Goal: Find specific page/section: Find specific page/section

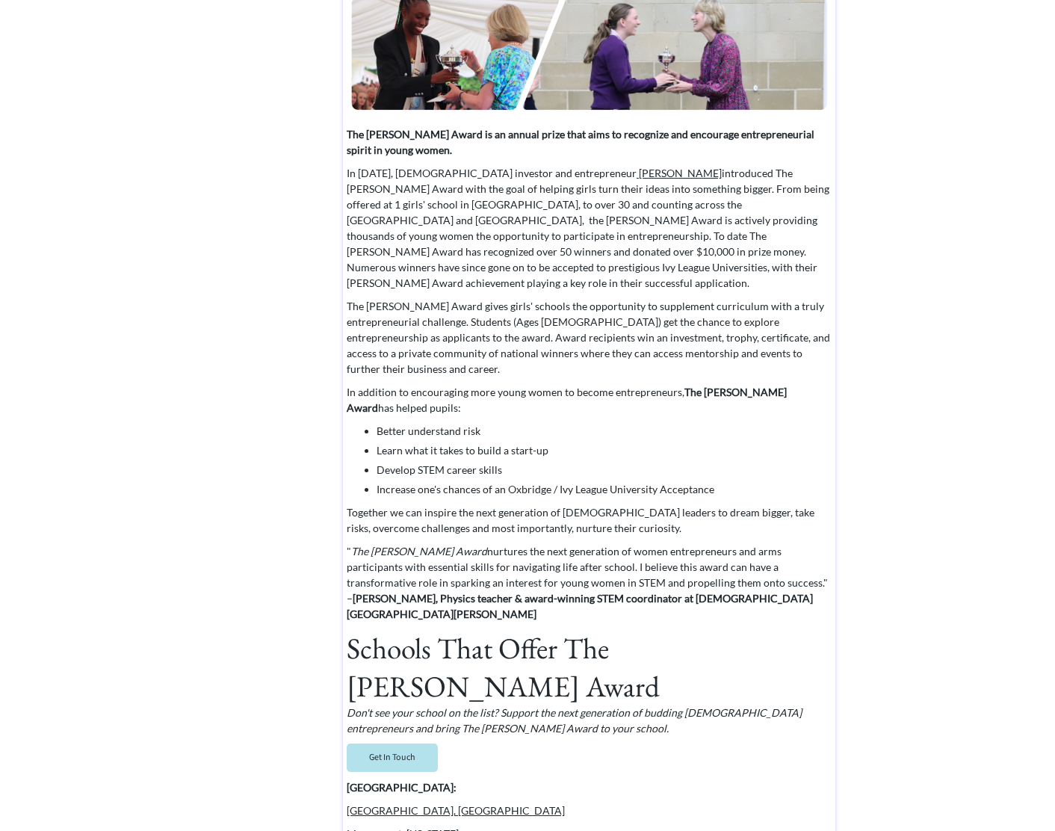
scroll to position [351, 0]
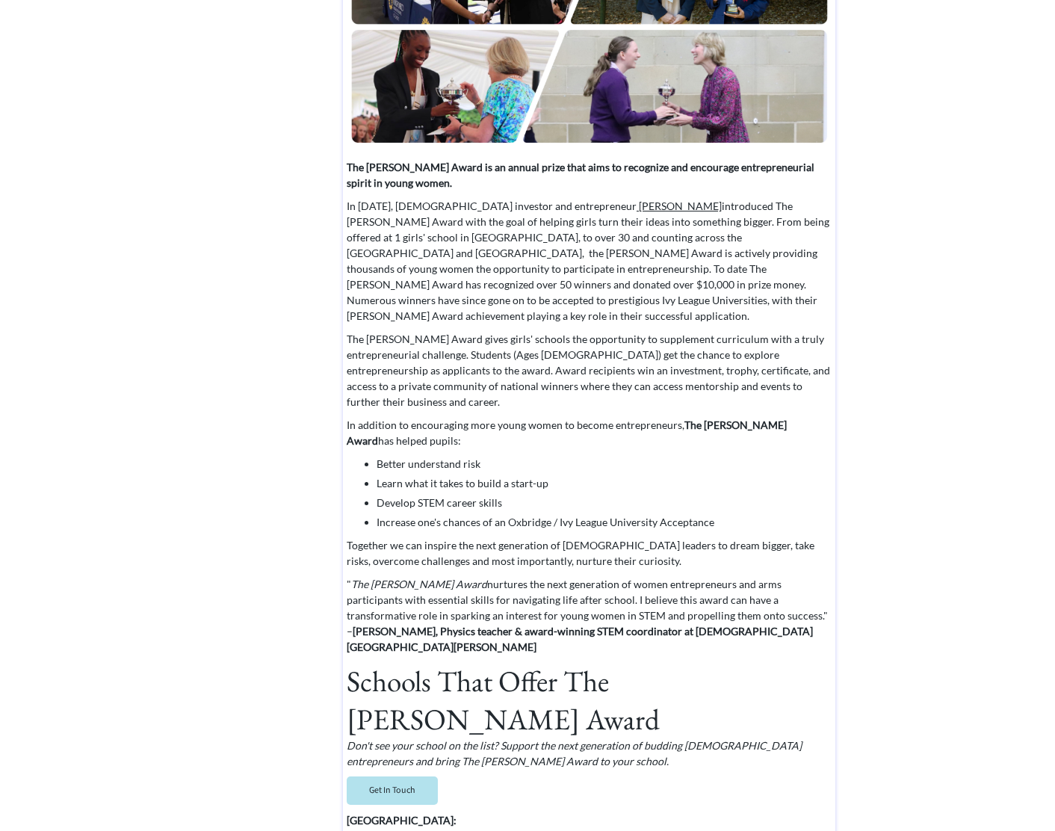
click at [406, 353] on p "The [PERSON_NAME] Award gives girls' schools the opportunity to supplement curr…" at bounding box center [590, 370] width 486 height 78
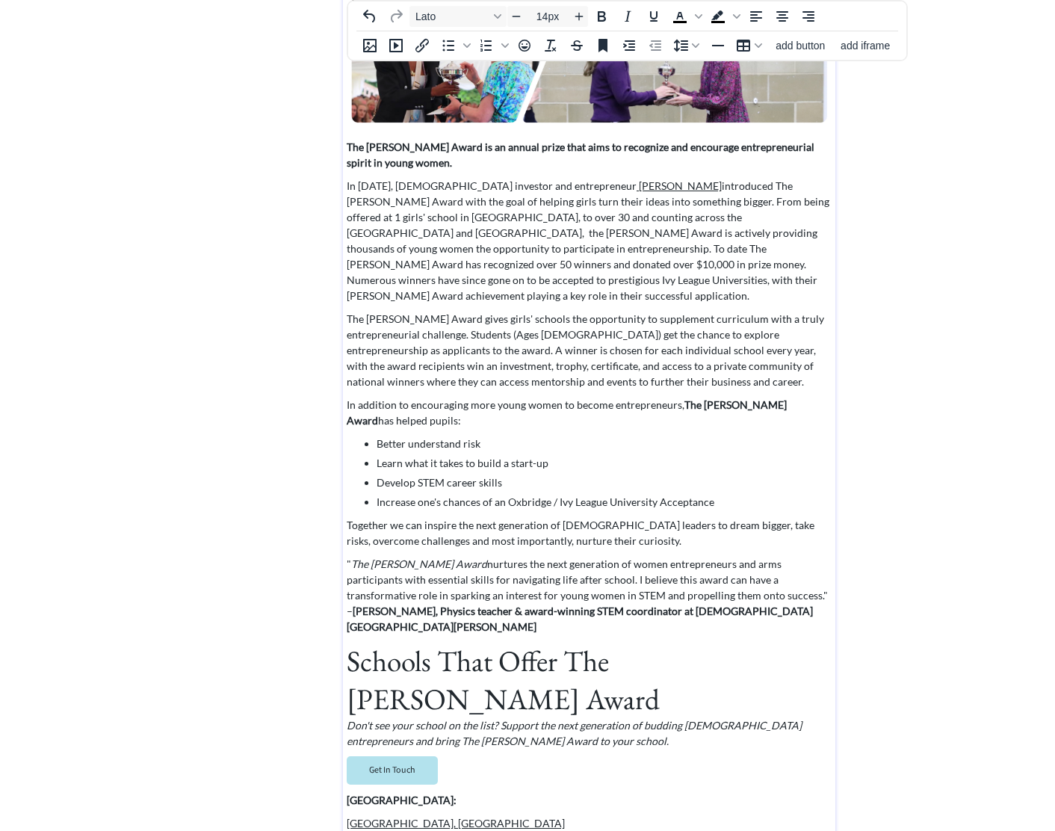
scroll to position [373, 0]
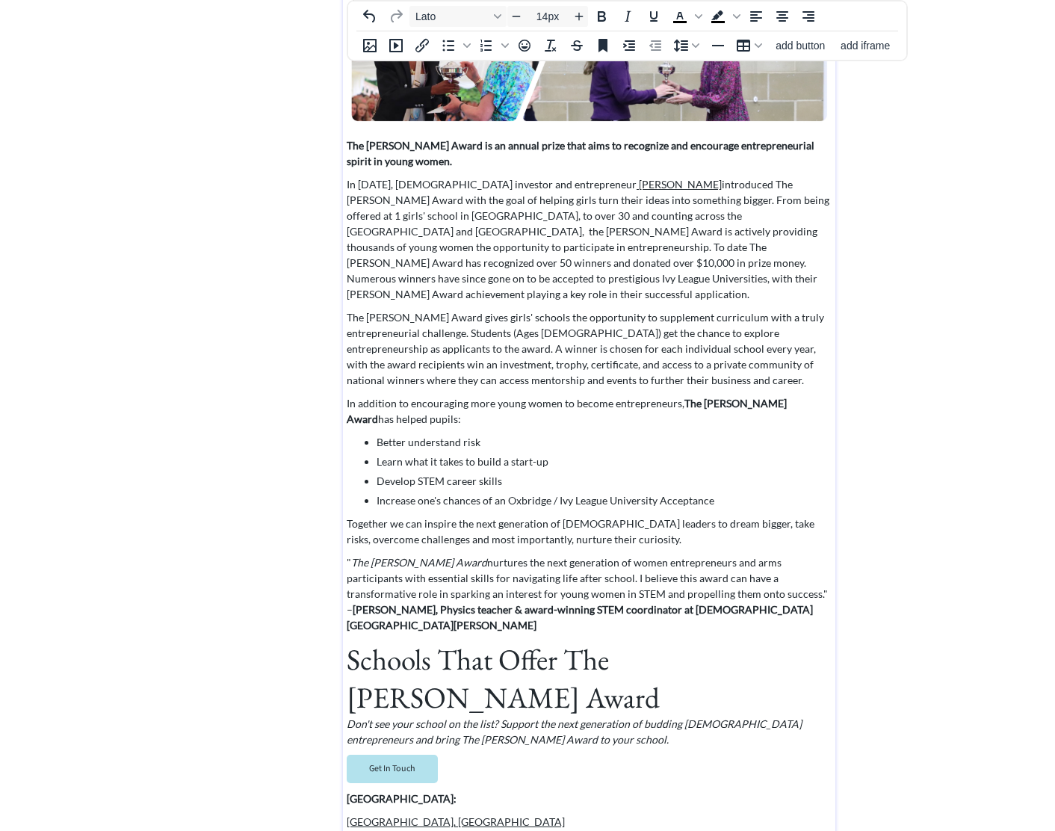
click at [778, 332] on p "The [PERSON_NAME] Award gives girls' schools the opportunity to supplement curr…" at bounding box center [590, 348] width 486 height 78
click at [791, 333] on p "The [PERSON_NAME] Award gives girls' schools the opportunity to supplement curr…" at bounding box center [590, 348] width 486 height 78
click at [660, 350] on p "The [PERSON_NAME] Award gives girls' schools the opportunity to supplement curr…" at bounding box center [590, 348] width 486 height 78
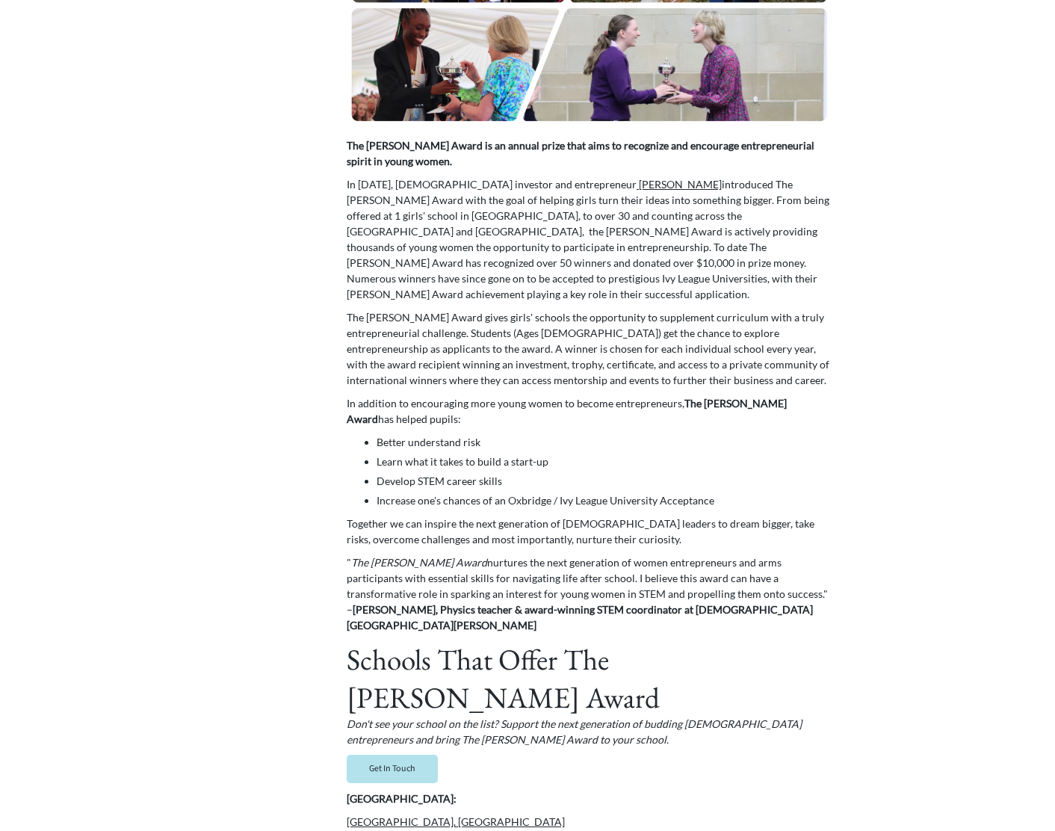
click at [900, 185] on div "saving... Home For Teachers For Students Winners Media click to upload a pictur…" at bounding box center [527, 624] width 1055 height 1995
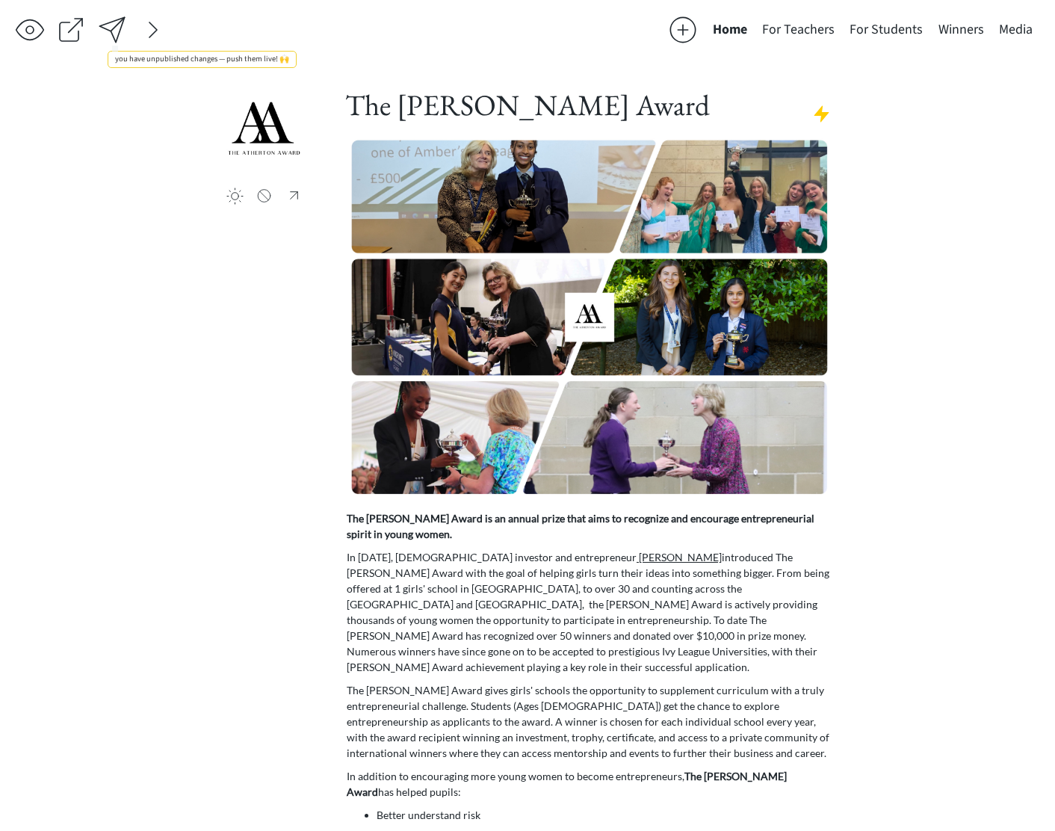
click at [111, 33] on div at bounding box center [112, 30] width 30 height 30
click at [971, 28] on button "Winners" at bounding box center [961, 30] width 61 height 30
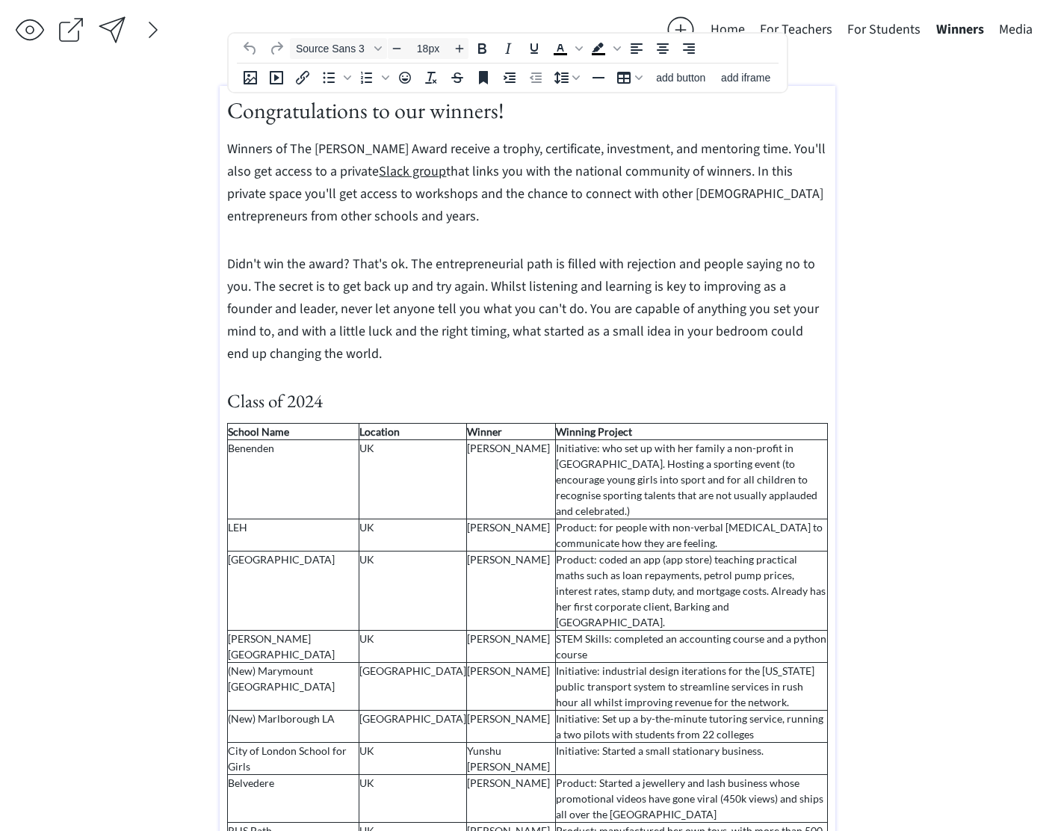
drag, startPoint x: 360, startPoint y: 341, endPoint x: 365, endPoint y: 355, distance: 14.9
click at [359, 341] on span "Didn't win the award? That's ok. The entrepreneurial path is filled with reject…" at bounding box center [523, 305] width 592 height 119
click at [365, 355] on p "Didn't win the award? That's ok. The entrepreneurial path is filled with reject…" at bounding box center [527, 306] width 600 height 112
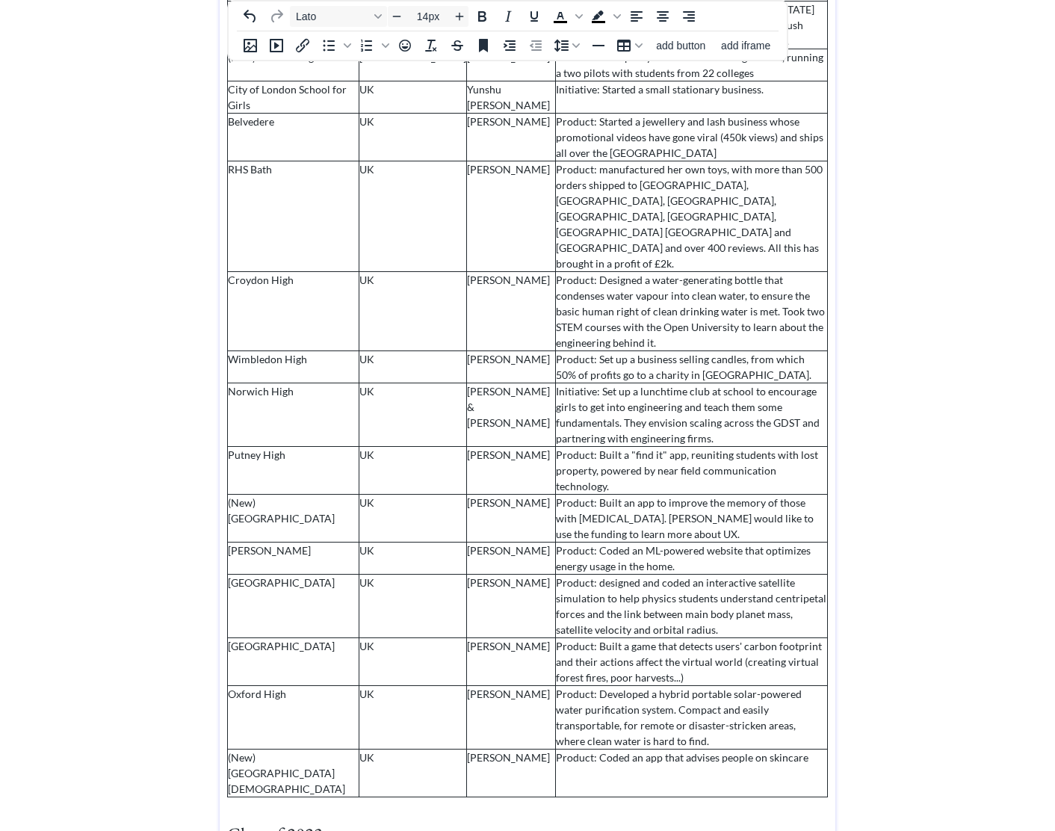
scroll to position [2085, 0]
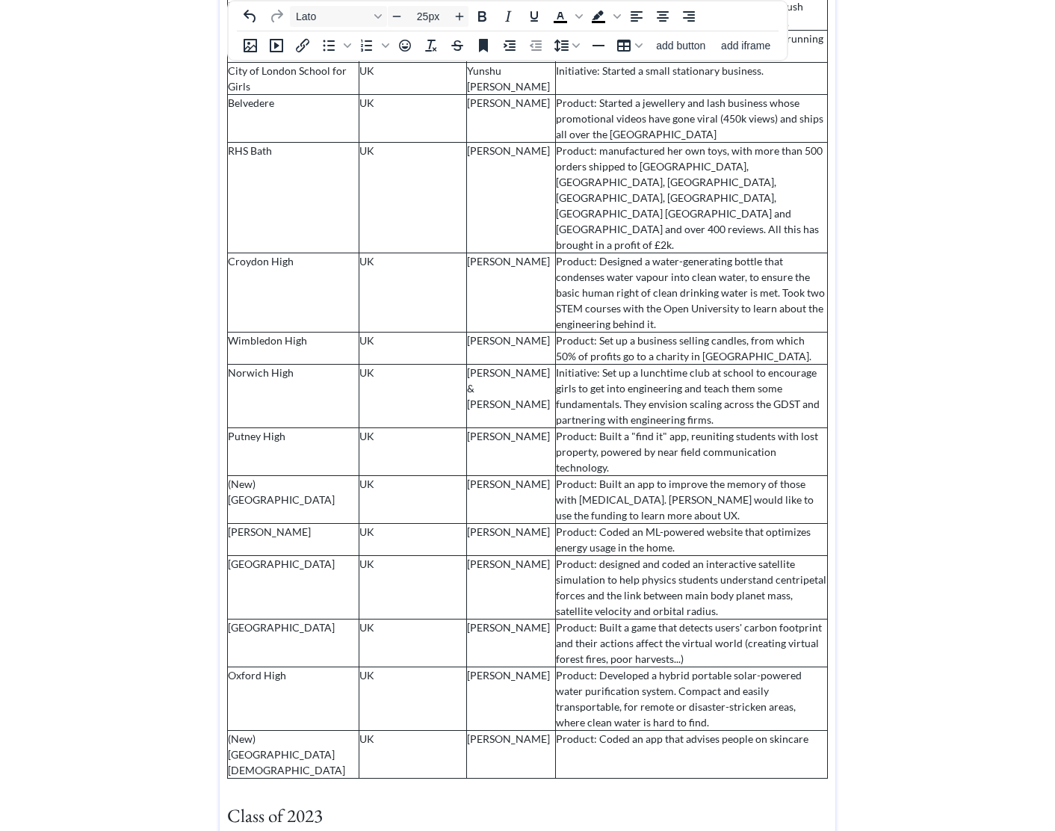
click at [340, 802] on p "Class of 2023" at bounding box center [527, 816] width 600 height 28
drag, startPoint x: 340, startPoint y: 205, endPoint x: 217, endPoint y: 205, distance: 122.5
copy span "Class of 2023"
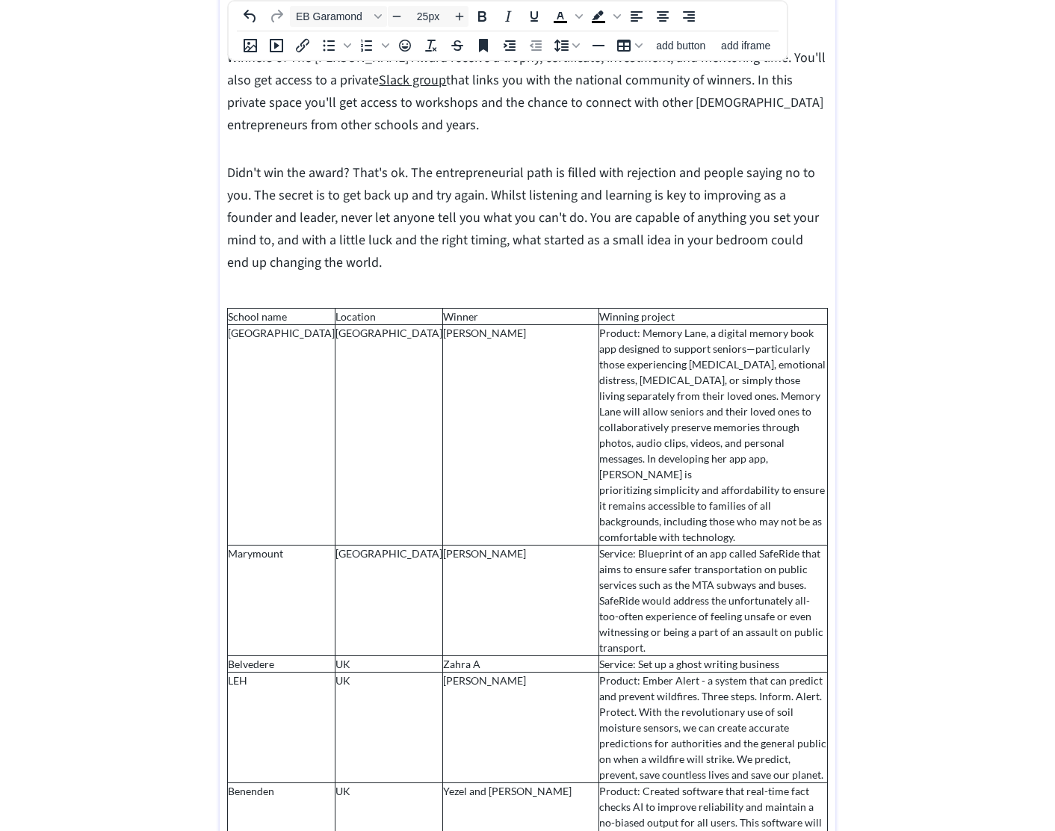
scroll to position [27, 0]
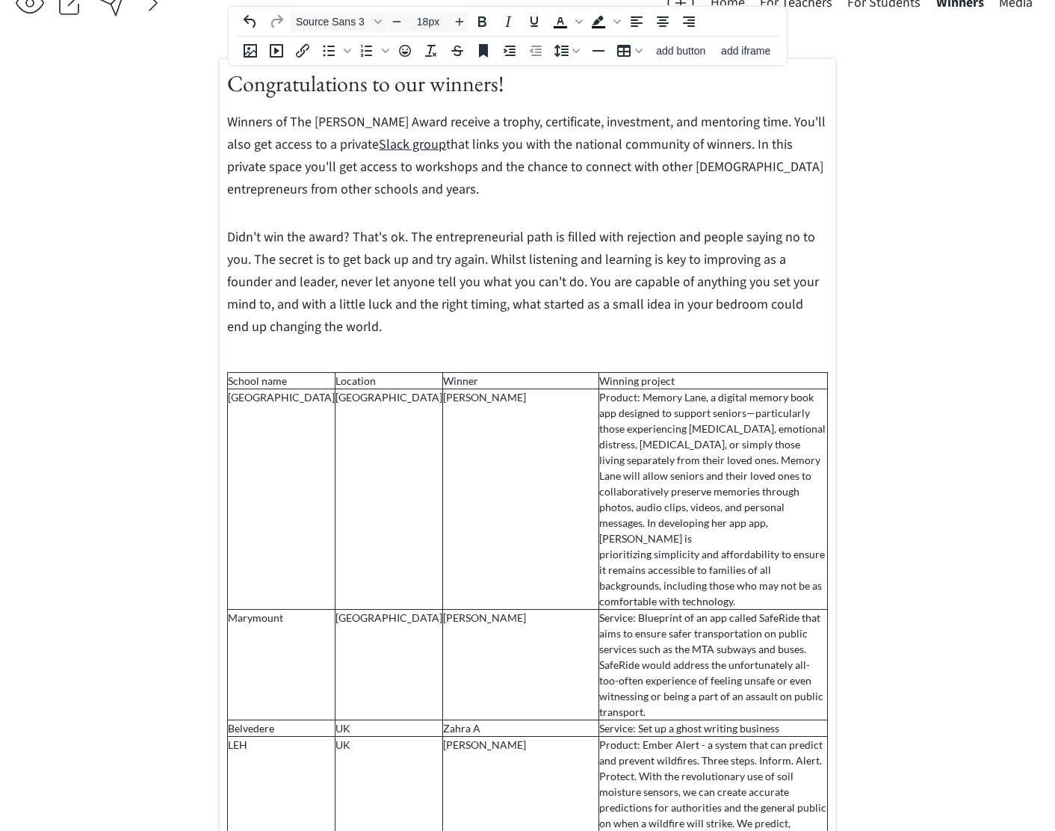
click at [358, 325] on p "Didn't win the award? That's ok. The entrepreneurial path is filled with reject…" at bounding box center [527, 279] width 600 height 112
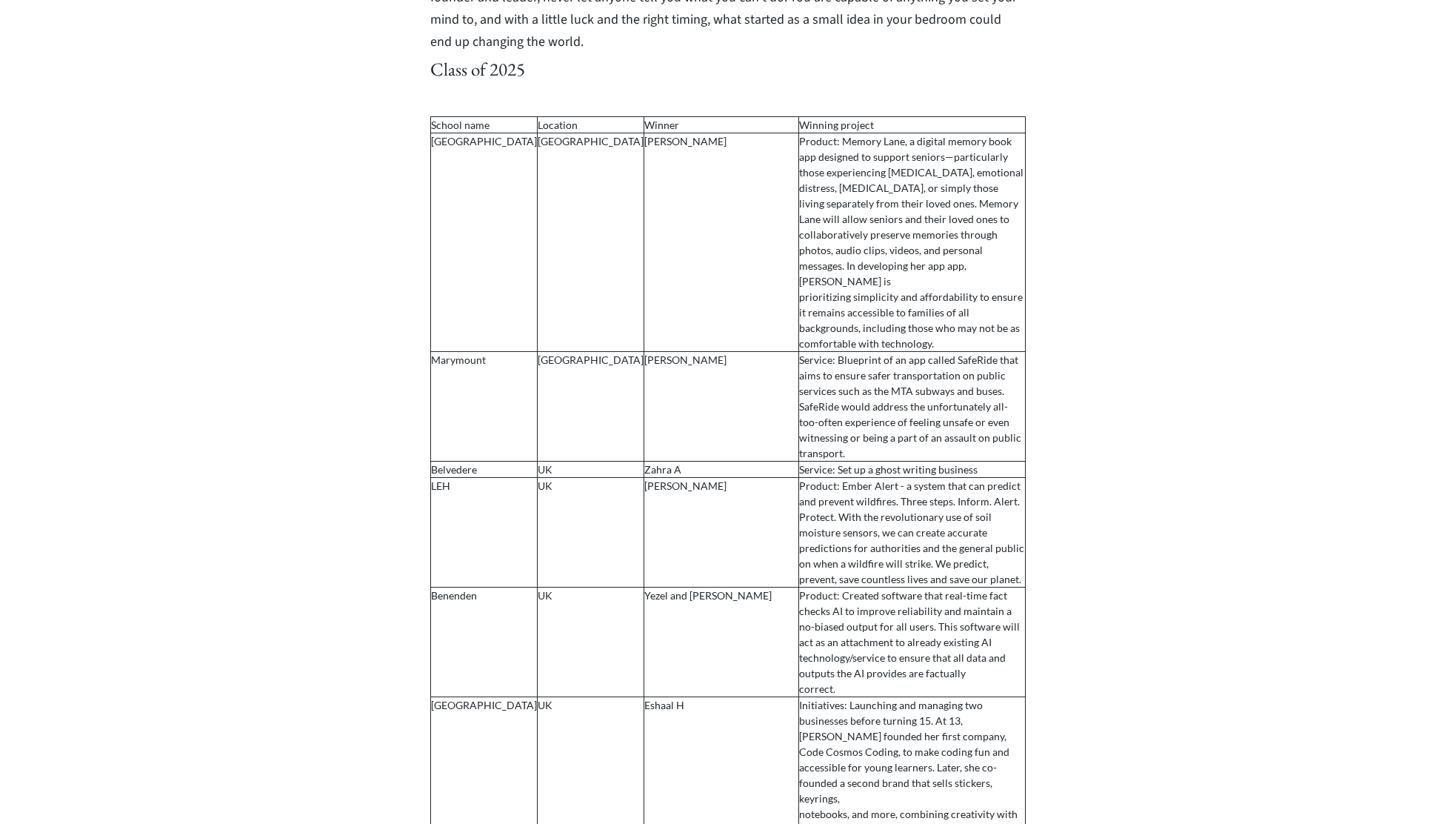
scroll to position [0, 0]
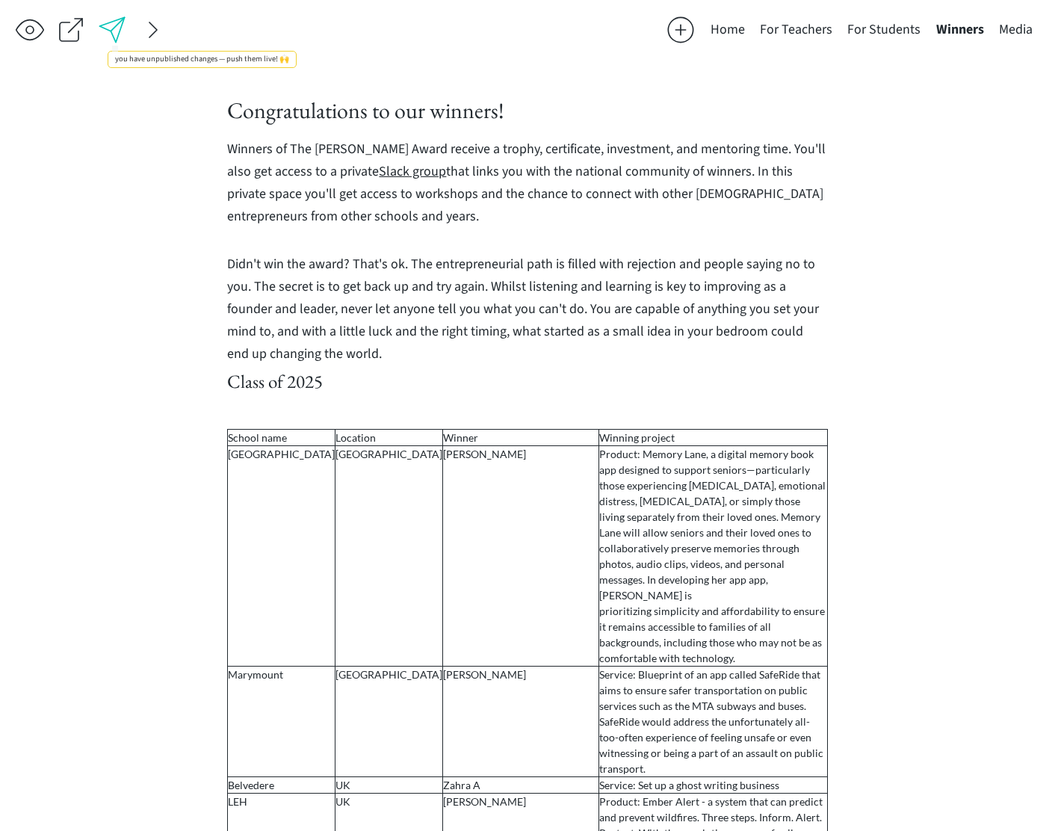
click at [111, 34] on div at bounding box center [112, 30] width 30 height 30
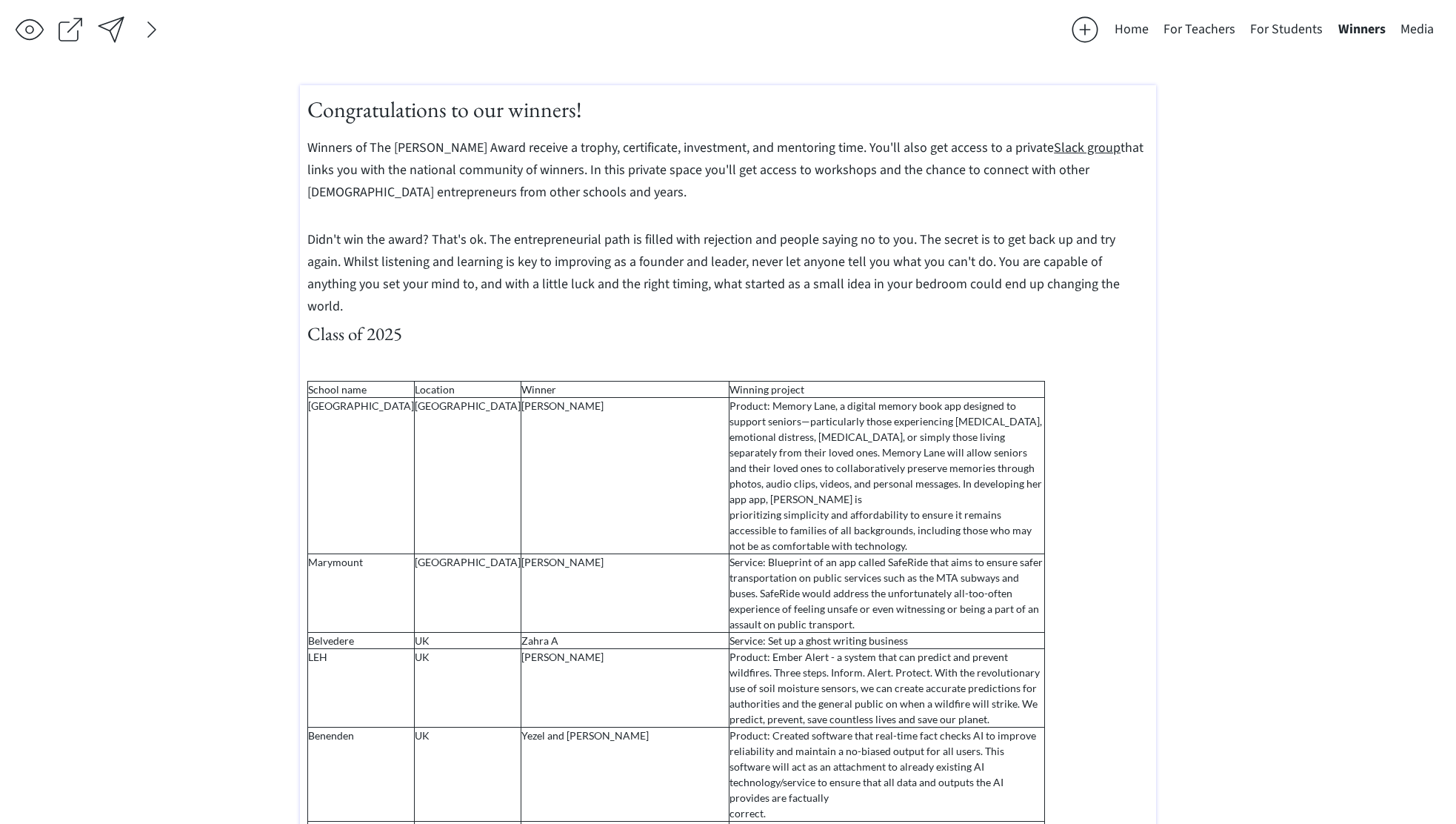
click at [481, 351] on p at bounding box center [728, 362] width 841 height 22
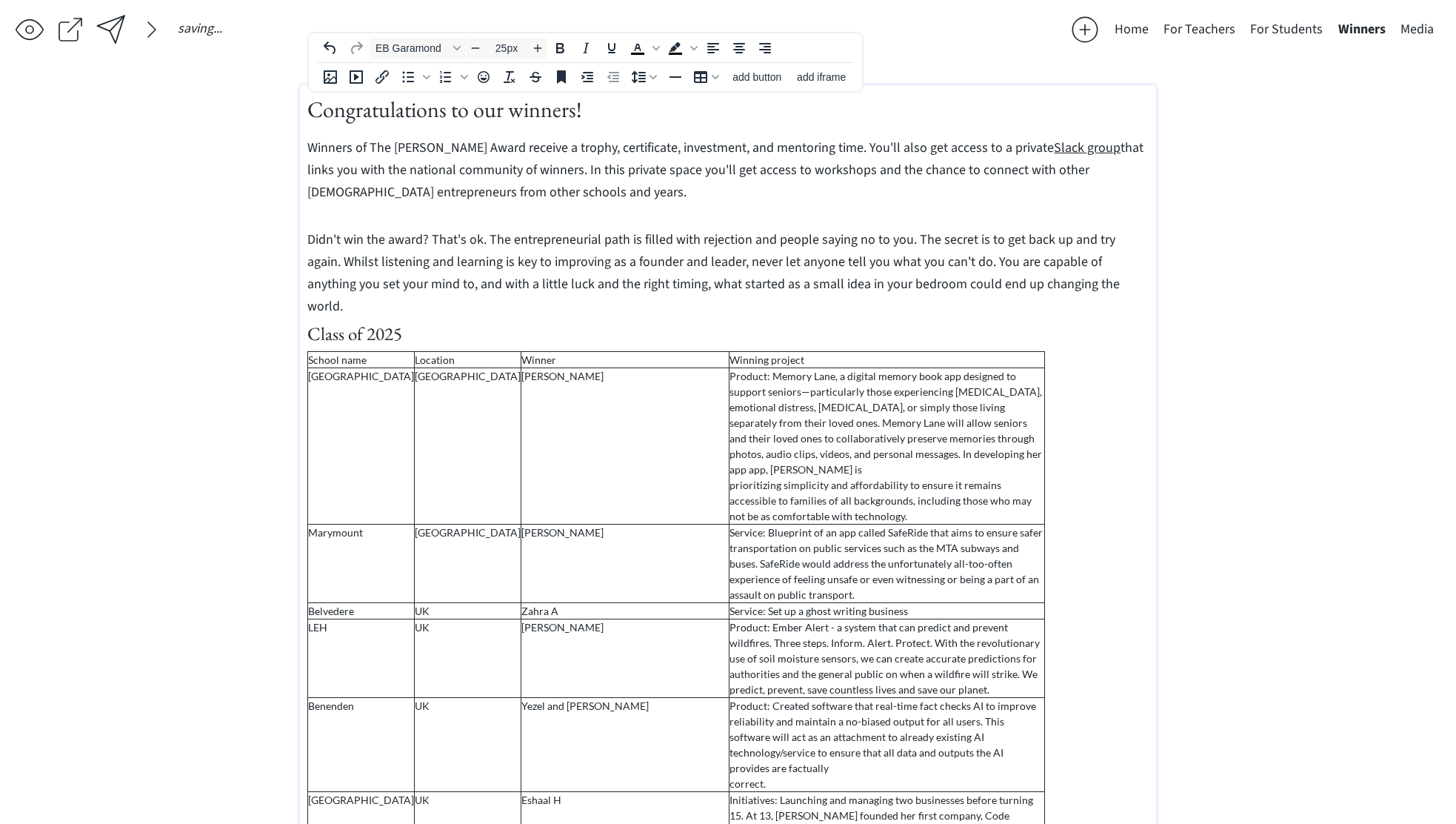
type input "18px"
click at [1045, 275] on p "Didn't win the award? That's ok. The entrepreneurial path is filled with reject…" at bounding box center [728, 270] width 841 height 89
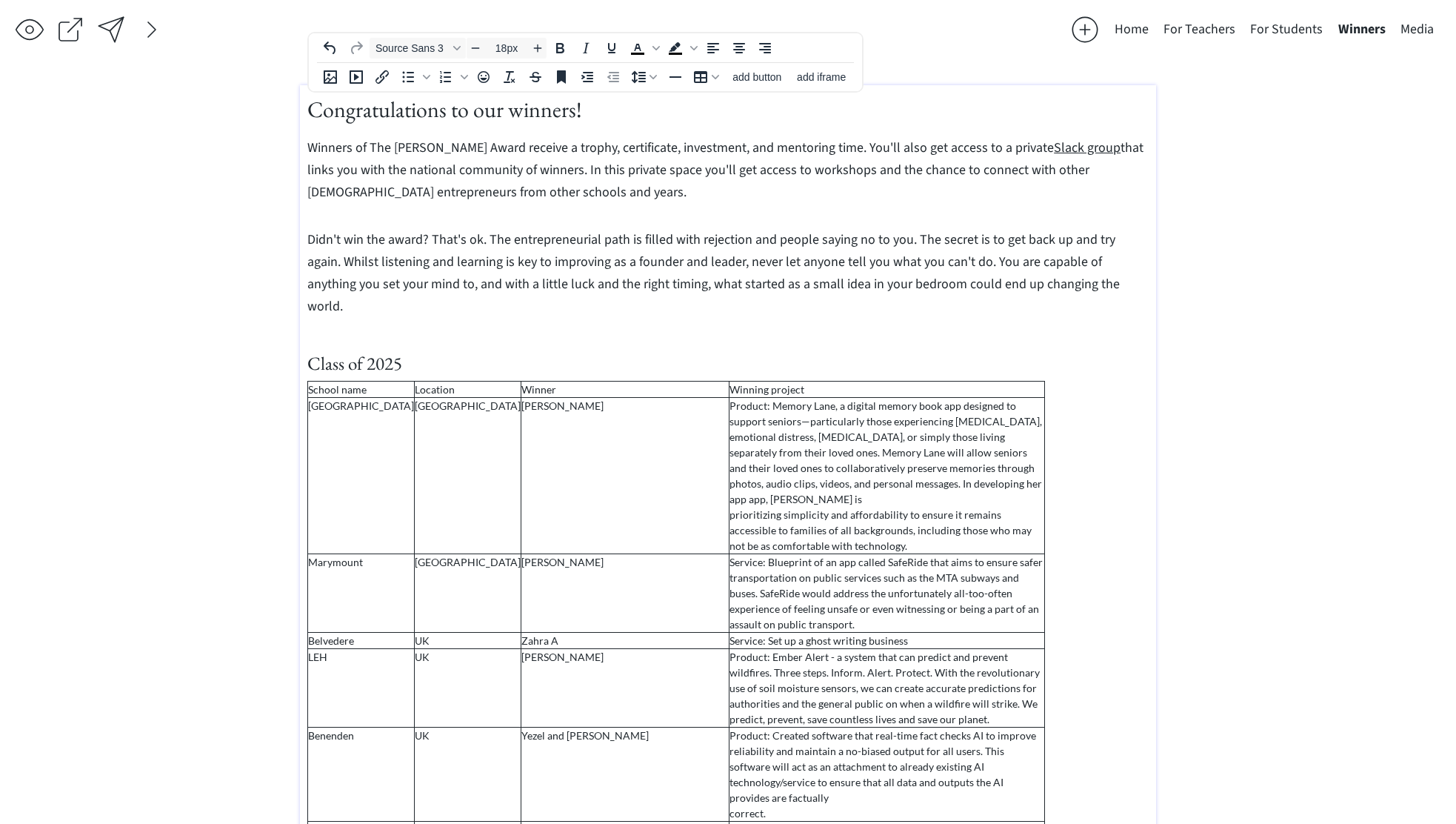
click at [942, 163] on span "Winners of The [PERSON_NAME] Award receive a trophy, certificate, investment, a…" at bounding box center [725, 170] width 836 height 62
click at [109, 16] on div at bounding box center [111, 30] width 30 height 30
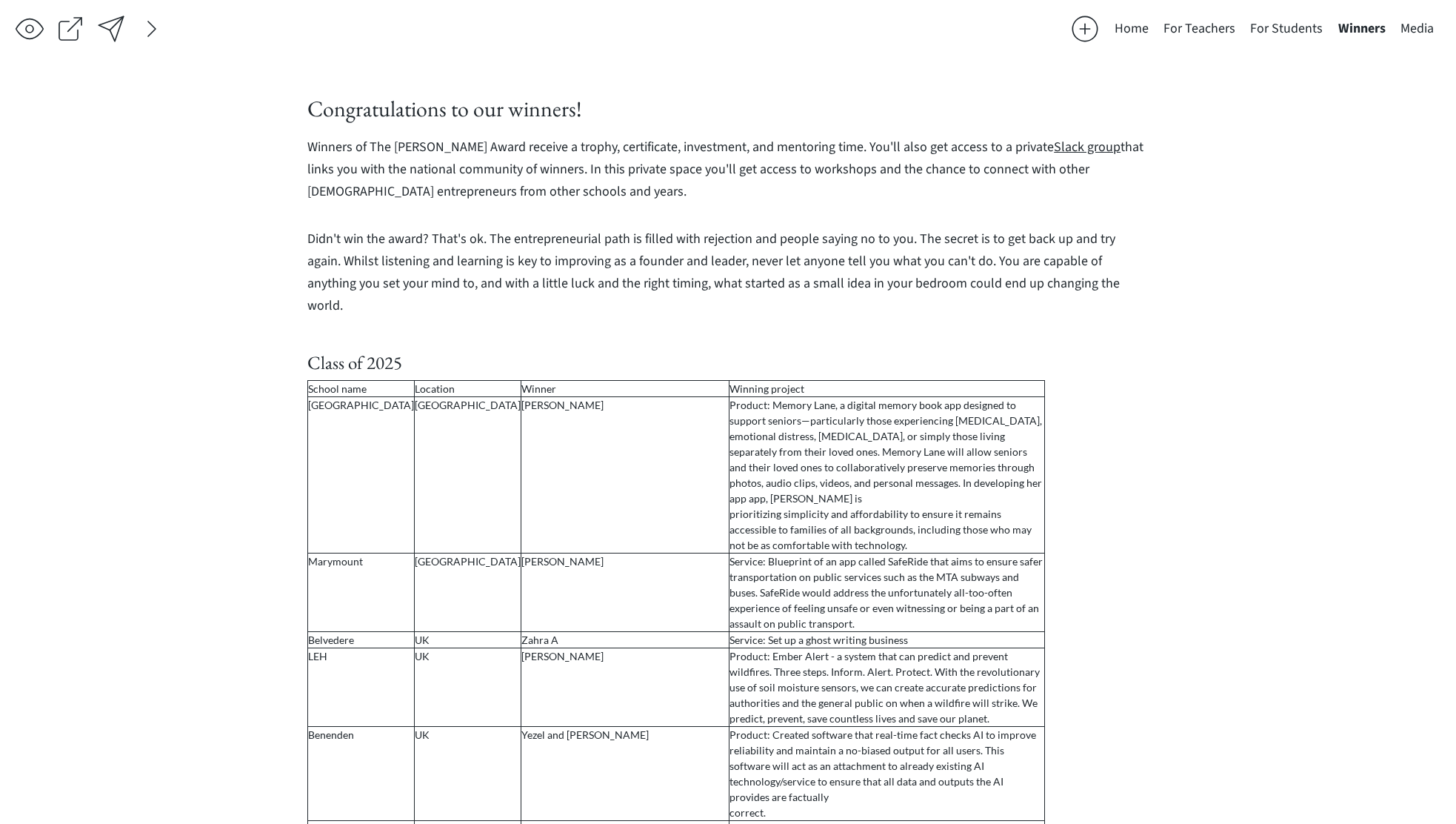
click at [107, 28] on div at bounding box center [111, 29] width 30 height 30
